Goal: Task Accomplishment & Management: Manage account settings

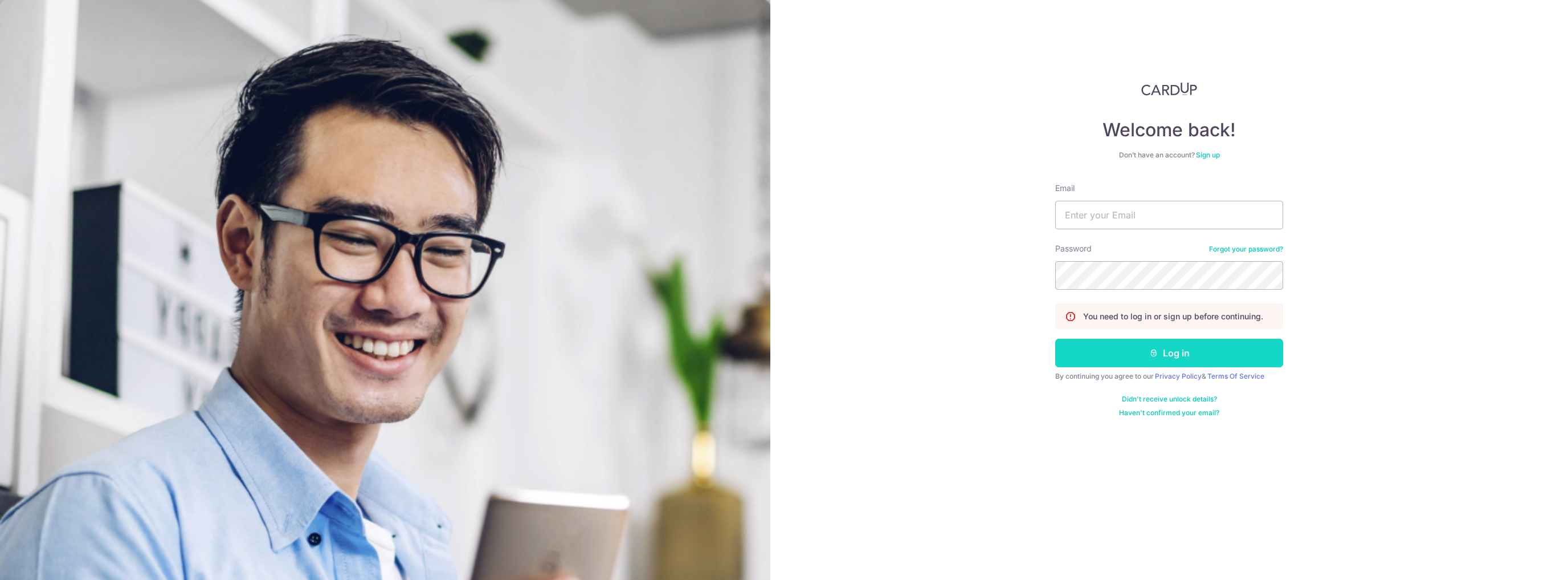
type input "[EMAIL_ADDRESS][DOMAIN_NAME]"
click at [1187, 359] on button "Log in" at bounding box center [1169, 353] width 228 height 29
